Goal: Task Accomplishment & Management: Manage account settings

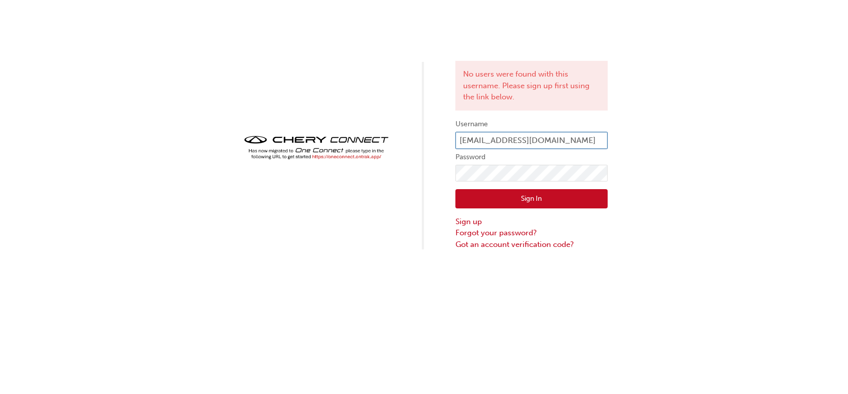
click at [557, 131] on form "Username [EMAIL_ADDRESS][DOMAIN_NAME] Password Sign In Sign up Forgot your pass…" at bounding box center [531, 184] width 152 height 132
drag, startPoint x: 555, startPoint y: 136, endPoint x: 540, endPoint y: 143, distance: 16.6
click at [555, 136] on input "[EMAIL_ADDRESS][DOMAIN_NAME]" at bounding box center [531, 140] width 152 height 17
click at [520, 200] on button "Sign In" at bounding box center [531, 198] width 152 height 19
click at [504, 142] on input "[EMAIL_ADDRESS][DOMAIN_NAME]" at bounding box center [531, 140] width 152 height 17
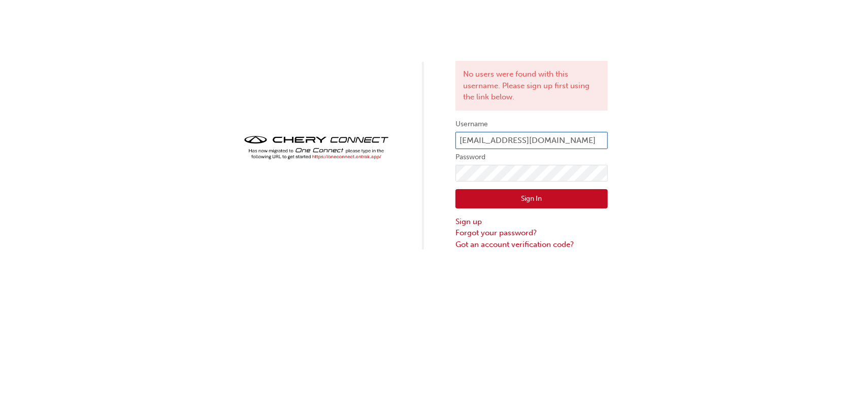
type input "[EMAIL_ADDRESS][DOMAIN_NAME]"
click at [506, 206] on button "Sign In" at bounding box center [531, 198] width 152 height 19
click at [548, 138] on input "[EMAIL_ADDRESS][DOMAIN_NAME]" at bounding box center [531, 140] width 152 height 17
type input "CHAU0636"
click at [549, 202] on button "Sign In" at bounding box center [531, 198] width 152 height 19
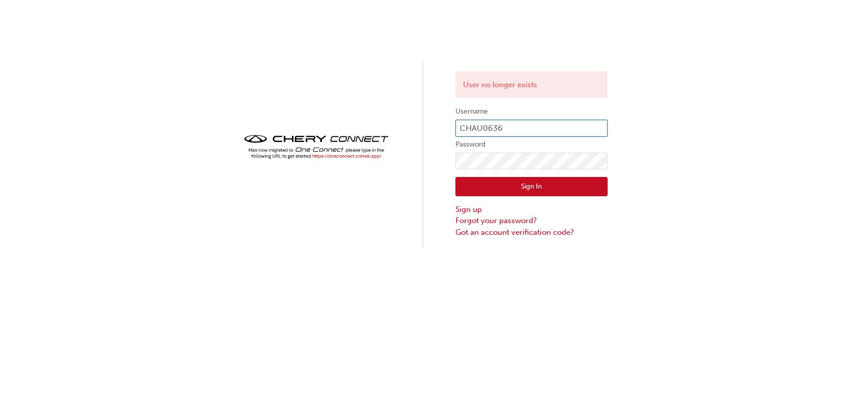
click at [501, 129] on input "CHAU0636" at bounding box center [531, 128] width 152 height 17
drag, startPoint x: 403, startPoint y: 176, endPoint x: 409, endPoint y: 179, distance: 6.8
click at [403, 176] on div "User no longer exists Username CHAU0636 Password Sign In Sign up Forgot your pa…" at bounding box center [424, 124] width 848 height 249
click at [490, 189] on button "Sign In" at bounding box center [531, 186] width 152 height 19
